Goal: Transaction & Acquisition: Purchase product/service

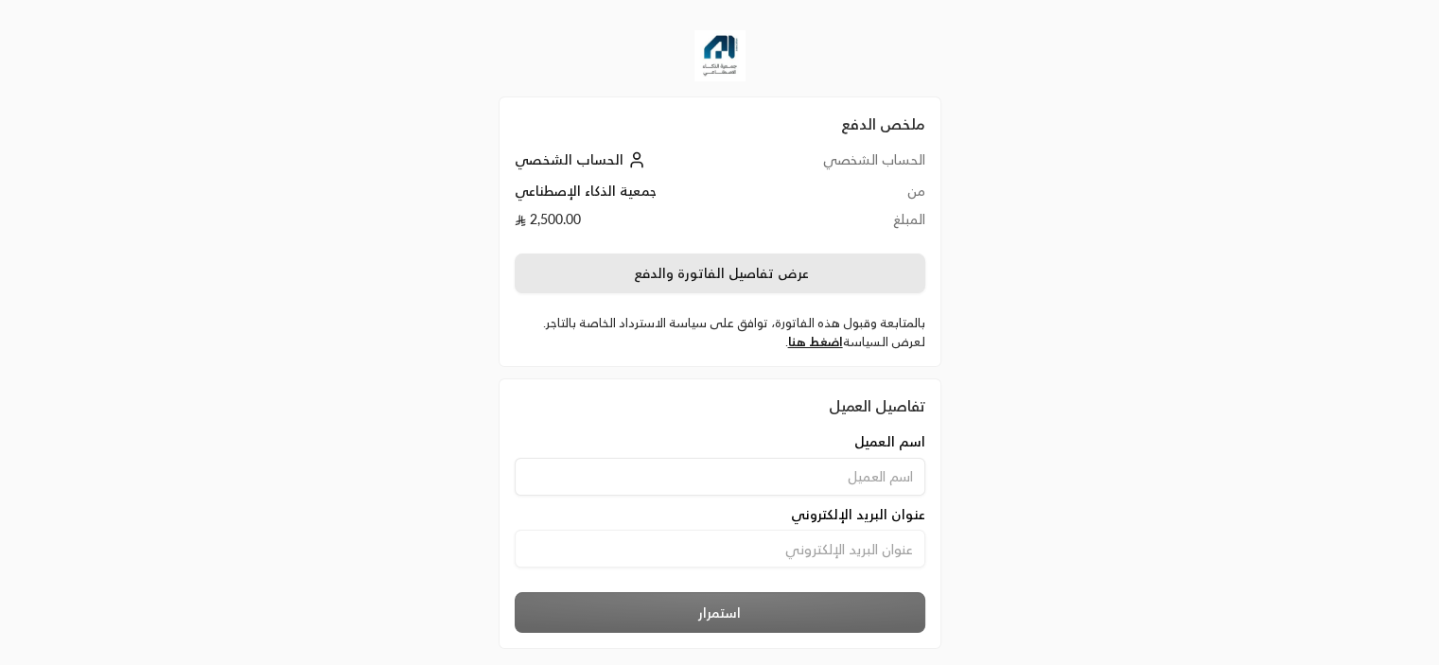
scroll to position [90, 0]
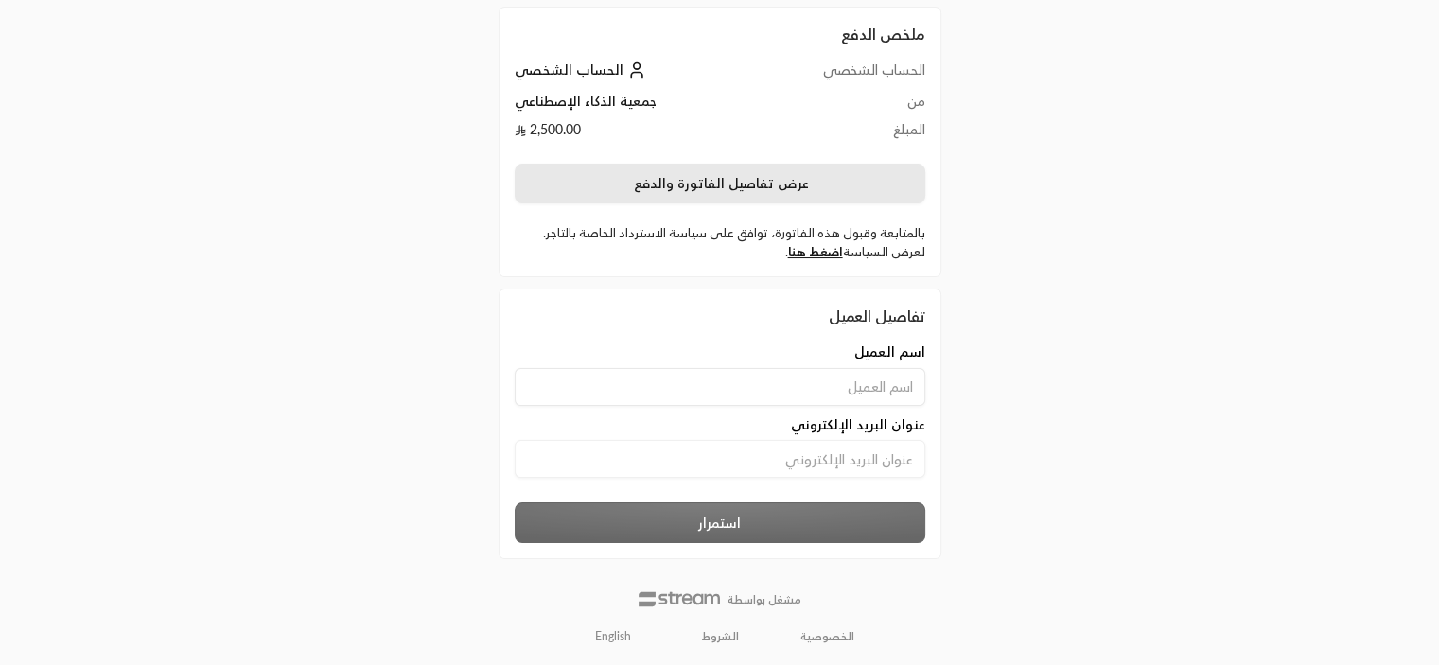
click at [728, 185] on button "عرض تفاصيل الفاتورة والدفع" at bounding box center [720, 184] width 411 height 40
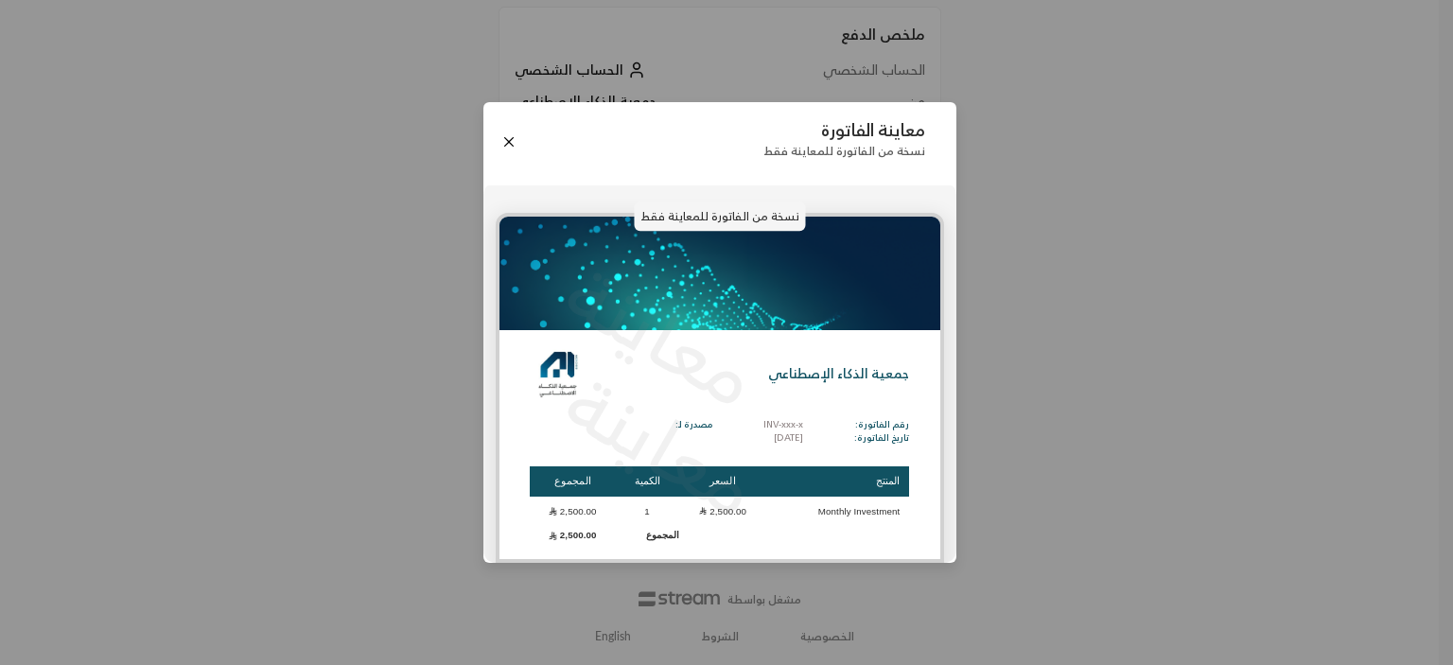
click at [696, 216] on p "نسخة من الفاتورة للمعاينة فقط" at bounding box center [719, 216] width 171 height 30
click at [499, 132] on div "معاينة الفاتورة نسخة من الفاتورة للمعاينة فقط" at bounding box center [719, 142] width 473 height 80
click at [512, 154] on div "معاينة الفاتورة نسخة من الفاتورة للمعاينة فقط" at bounding box center [719, 142] width 473 height 80
click at [511, 150] on button "Close" at bounding box center [509, 141] width 21 height 21
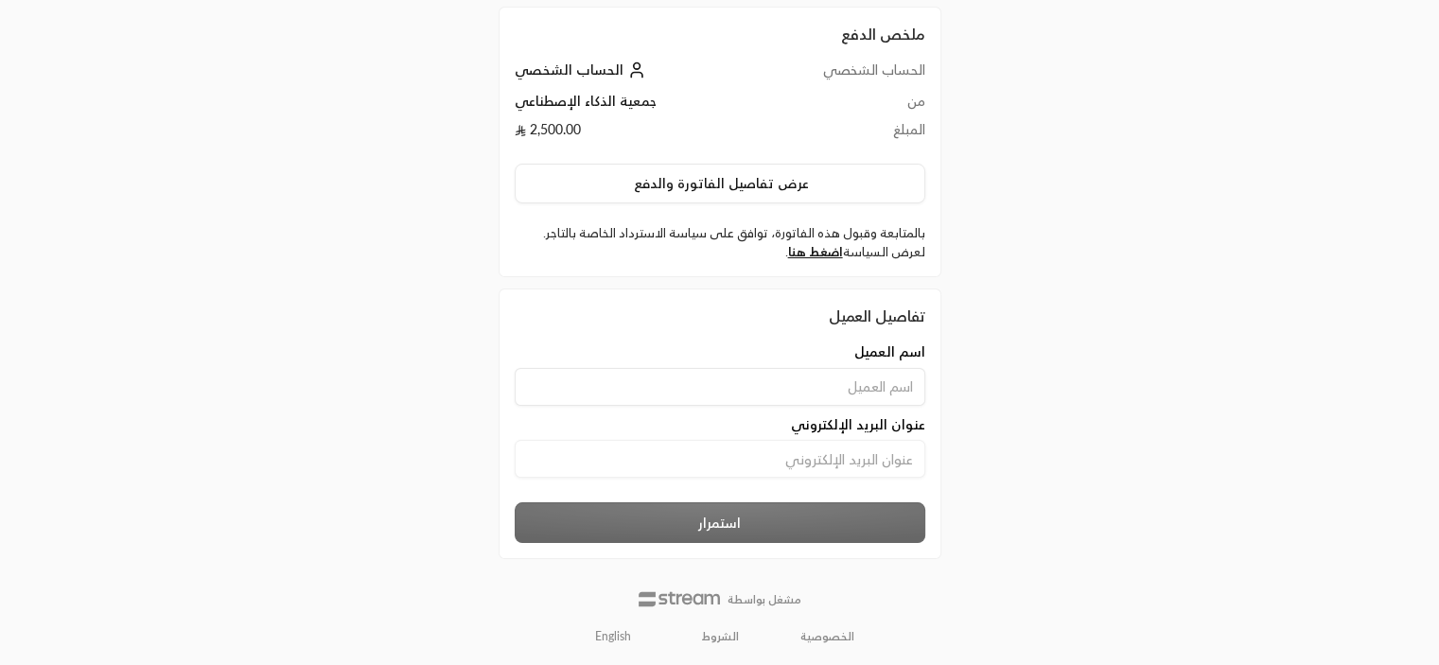
click at [876, 370] on input at bounding box center [720, 387] width 411 height 38
type input "[PERSON_NAME]"
type input "A"
type input "R"
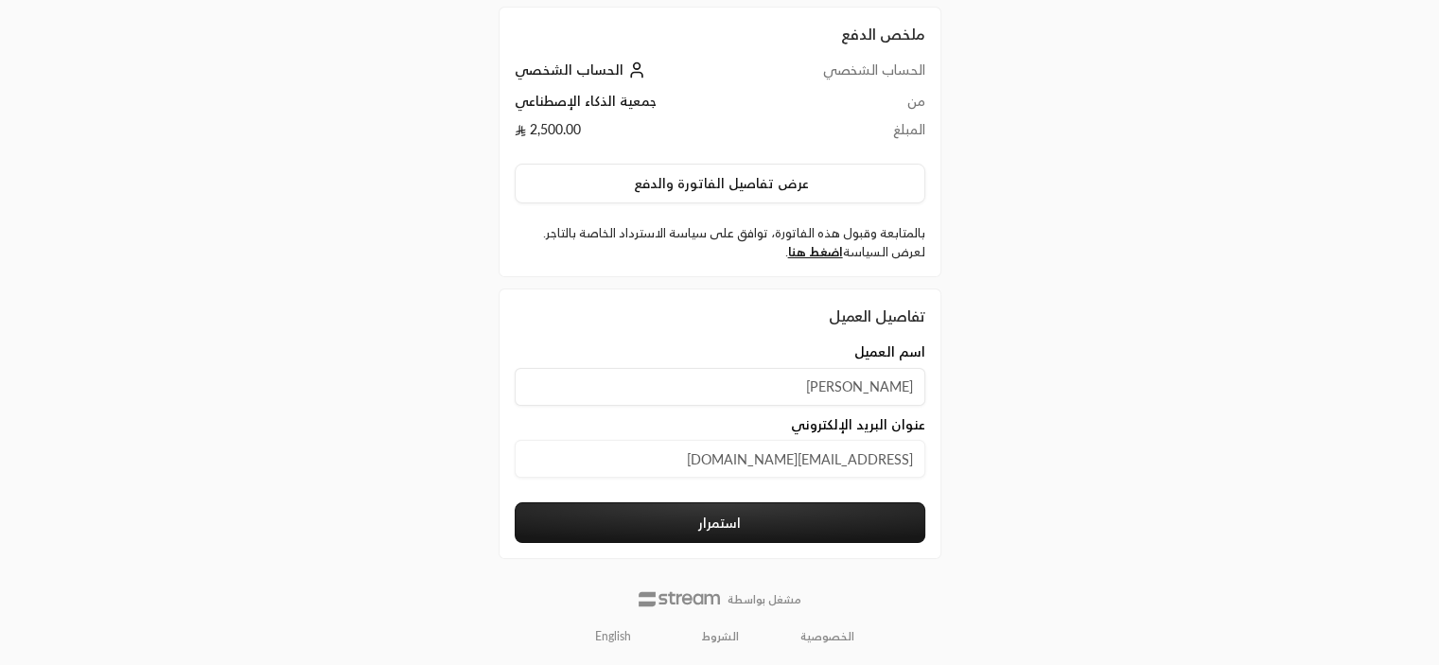
type input "[EMAIL_ADDRESS][DOMAIN_NAME]"
click at [815, 533] on button "استمرار" at bounding box center [720, 522] width 411 height 41
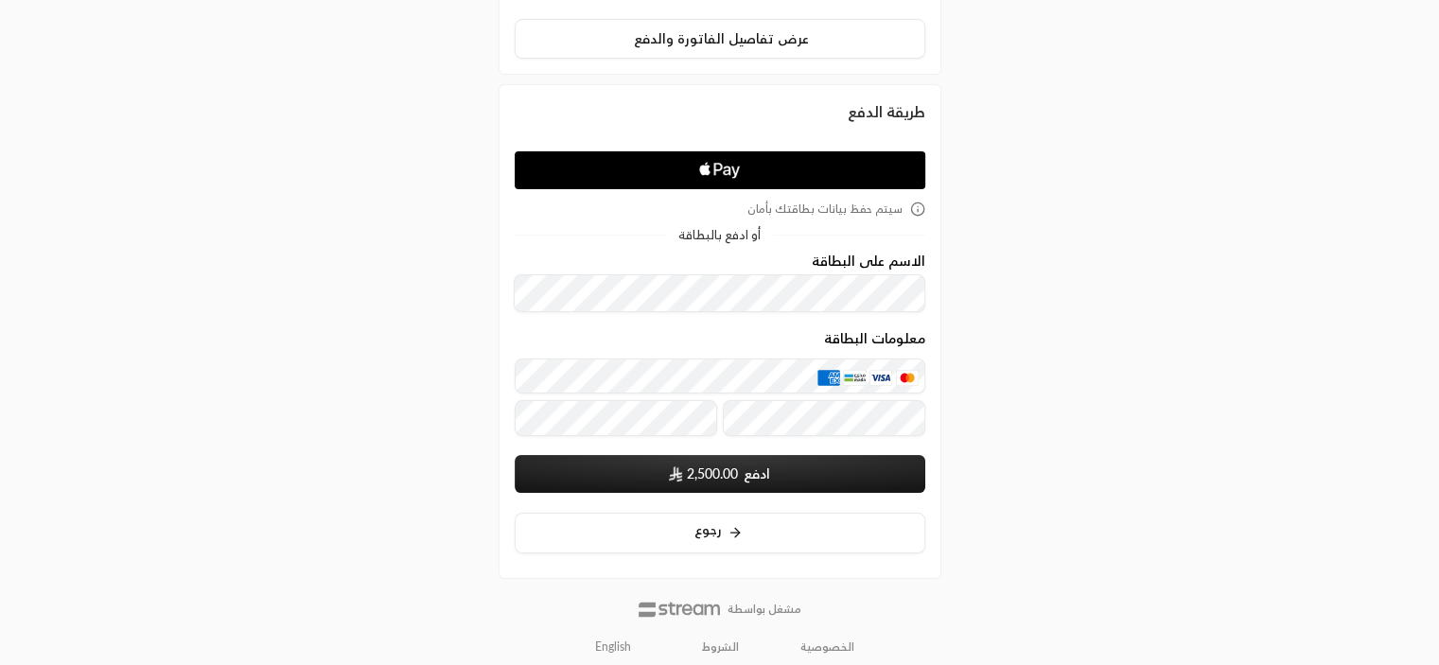
scroll to position [245, 0]
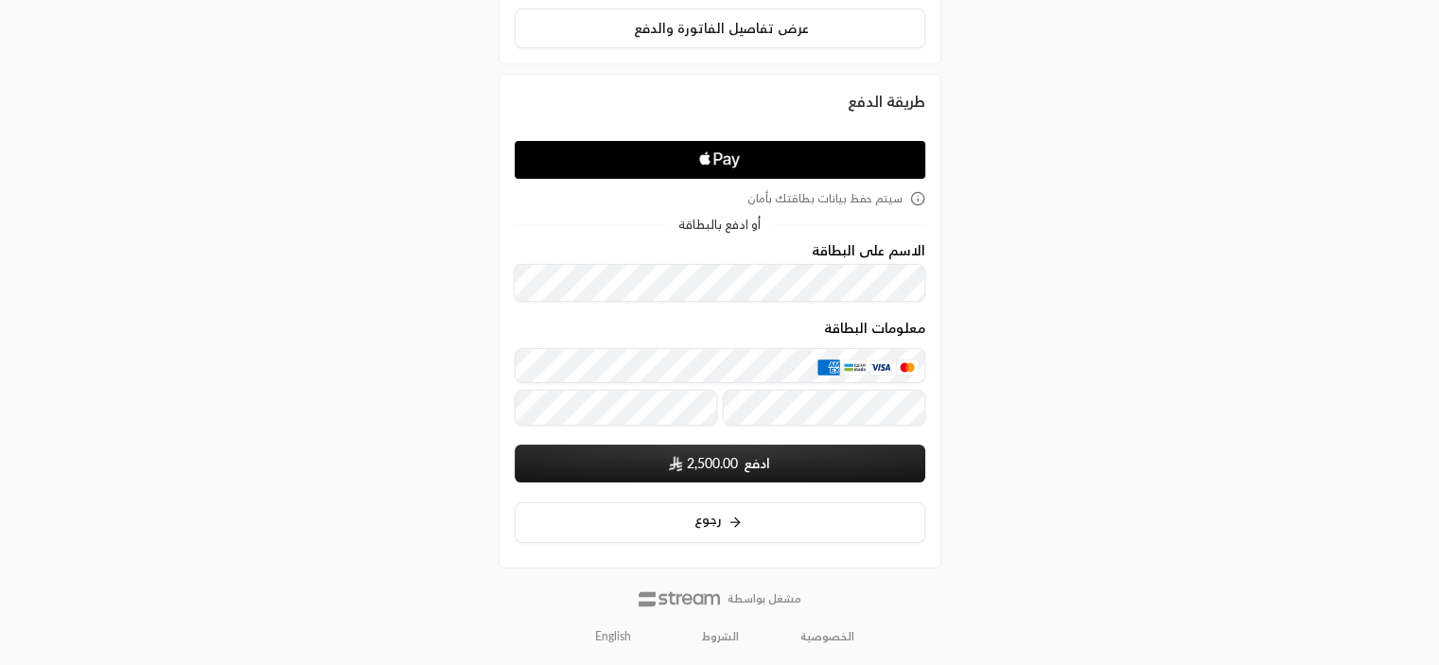
click at [773, 302] on form "الاسم على البطاقة معلومات البطاقة ادفع 2,500.00 سيتم حفظ بيانات بطاقتك عند الإر…" at bounding box center [720, 363] width 411 height 240
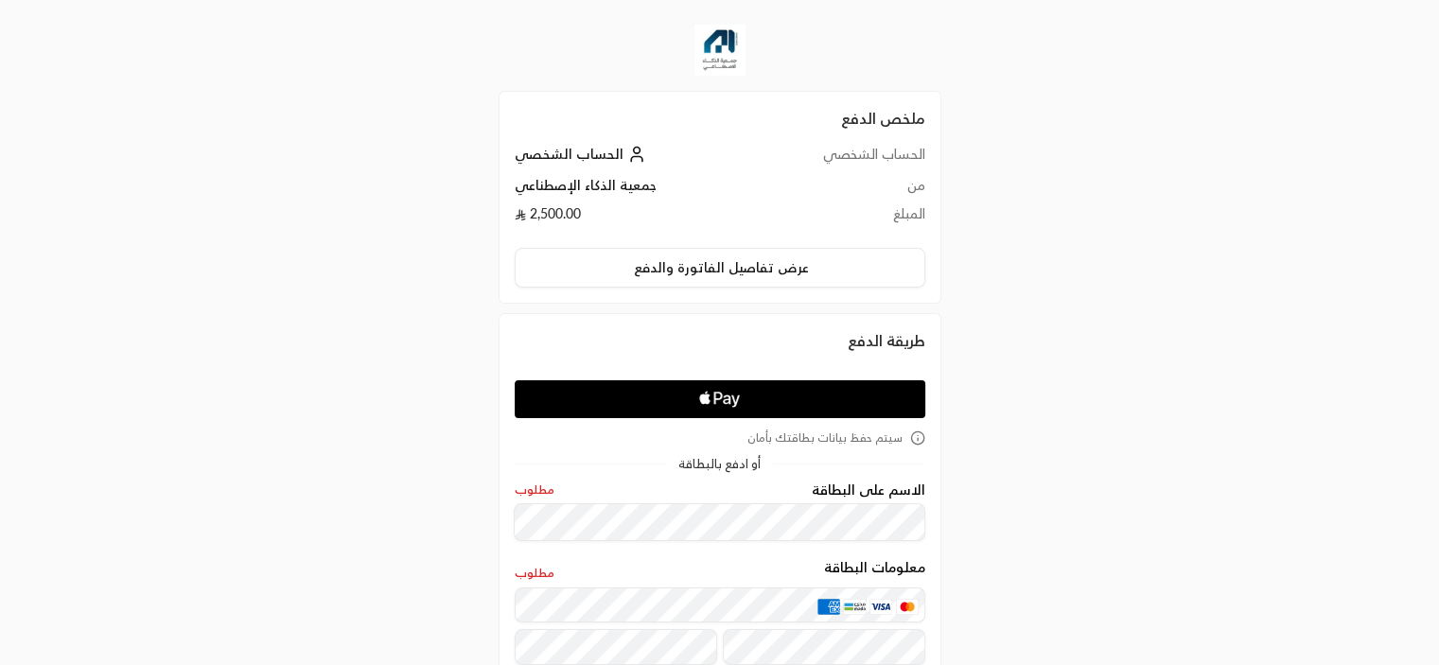
scroll to position [0, 0]
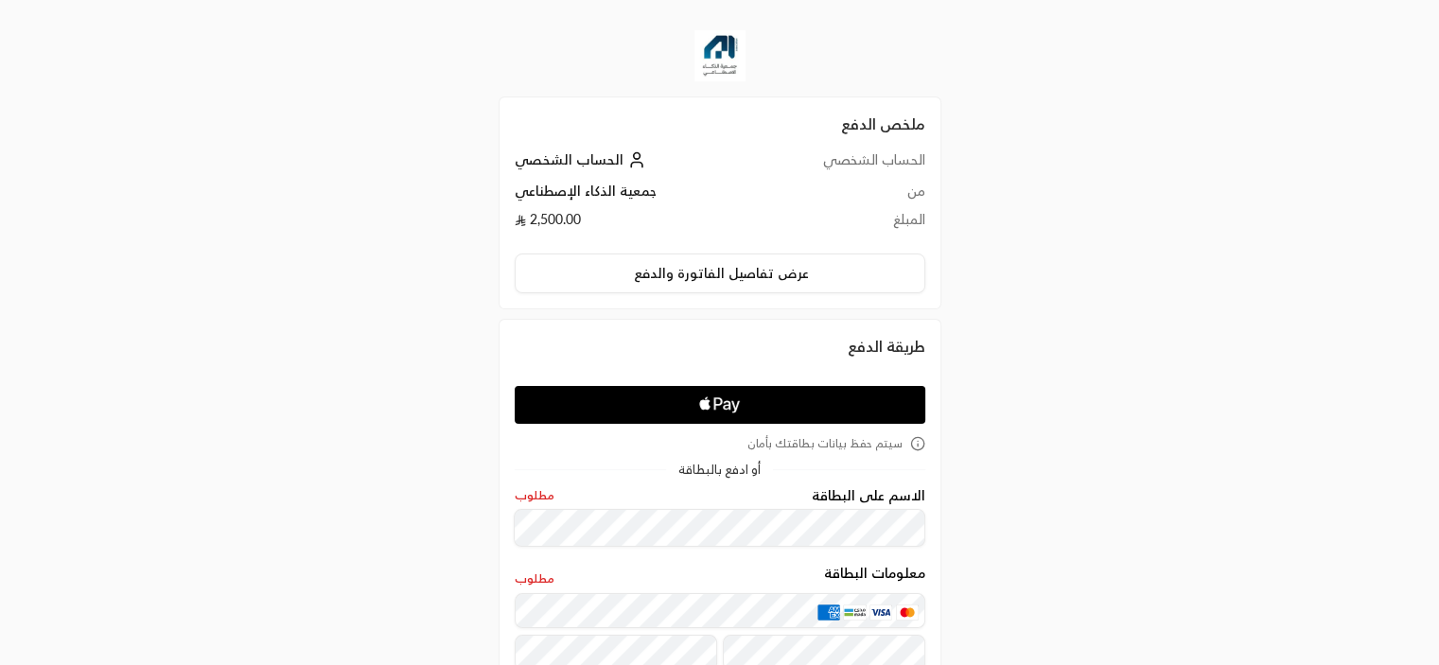
click at [585, 158] on span "الحساب الشخصي" at bounding box center [569, 159] width 109 height 16
click at [594, 166] on span "الحساب الشخصي" at bounding box center [569, 159] width 109 height 16
click at [594, 159] on span "الحساب الشخصي" at bounding box center [569, 159] width 109 height 16
click at [618, 155] on link "الحساب الشخصي" at bounding box center [582, 159] width 135 height 16
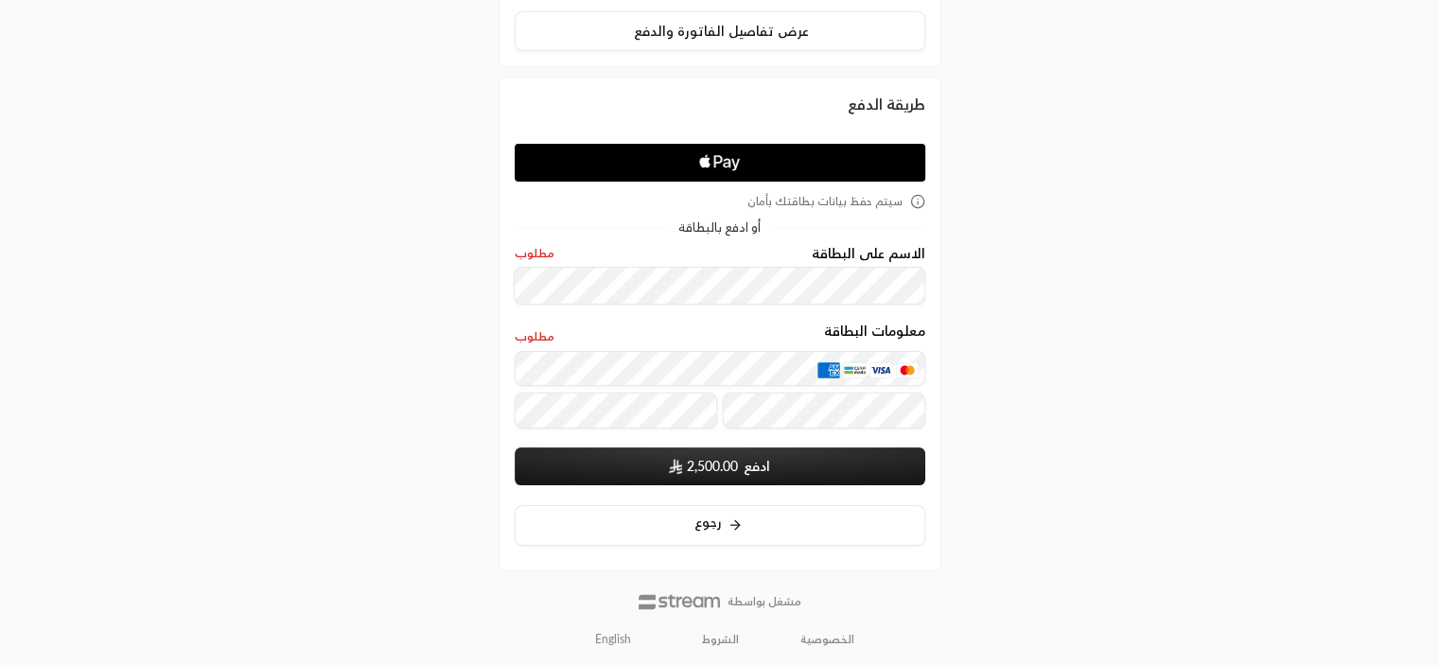
scroll to position [245, 0]
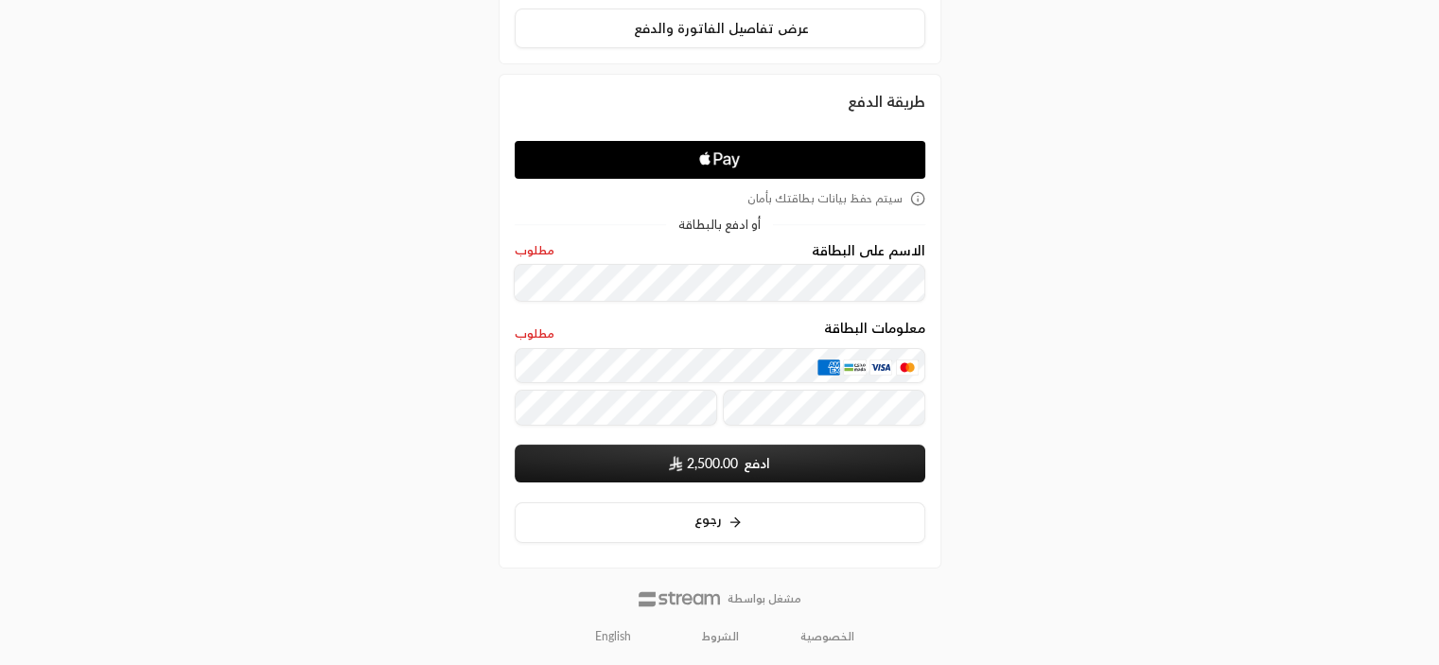
click at [742, 166] on icon "Apple Logo" at bounding box center [719, 160] width 194 height 34
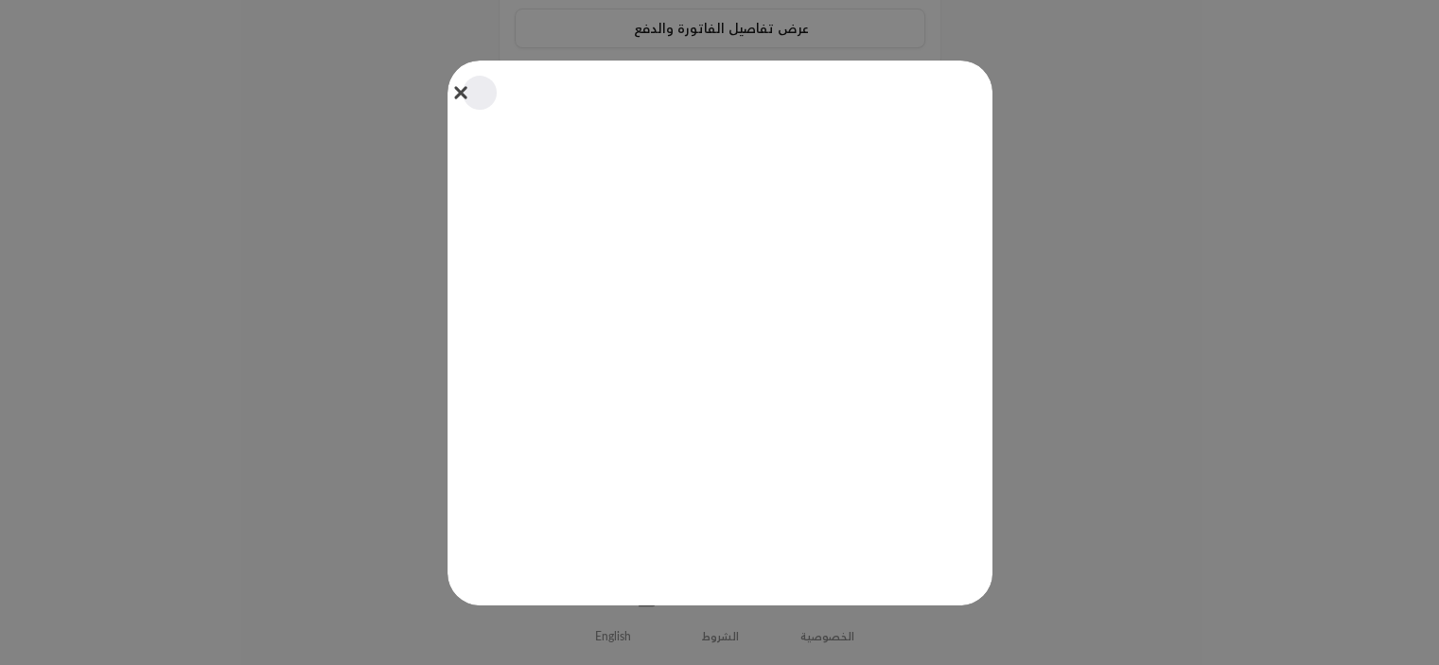
click at [477, 94] on button "Close" at bounding box center [480, 93] width 42 height 42
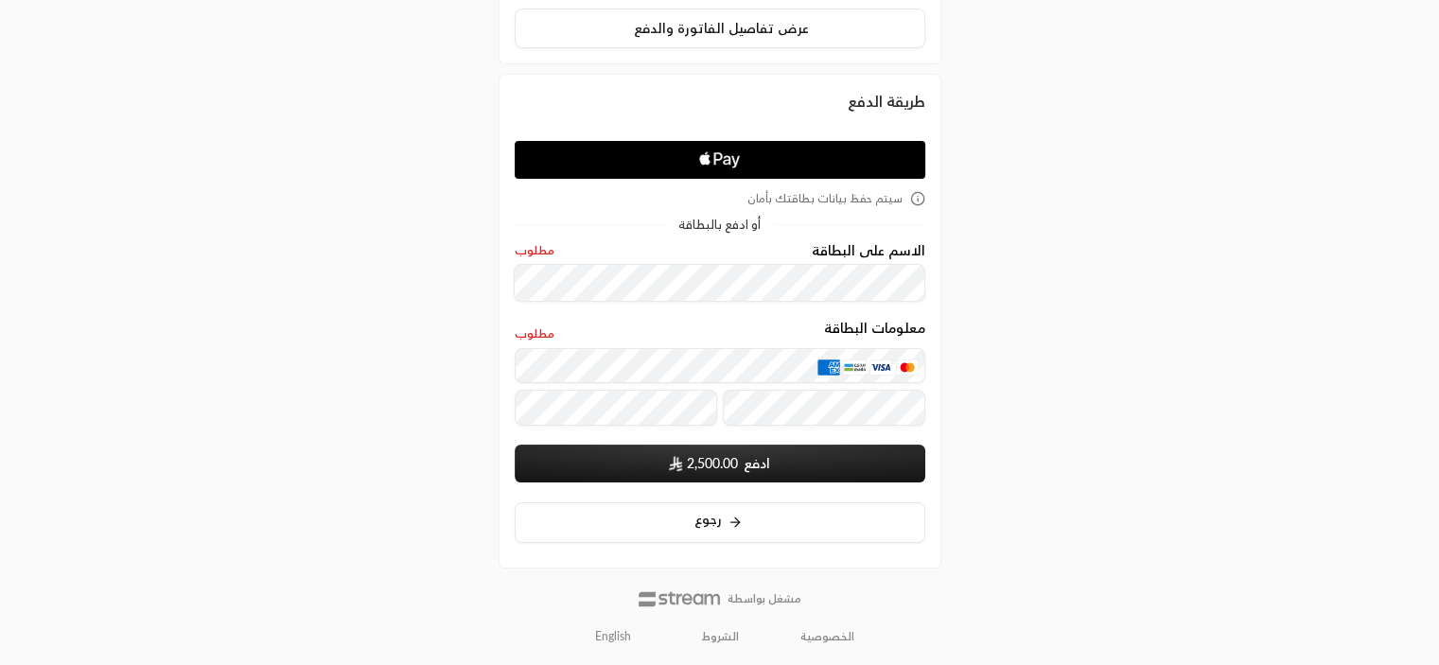
click at [670, 392] on div "معلومات البطاقة" at bounding box center [720, 387] width 411 height 78
